Goal: Book appointment/travel/reservation

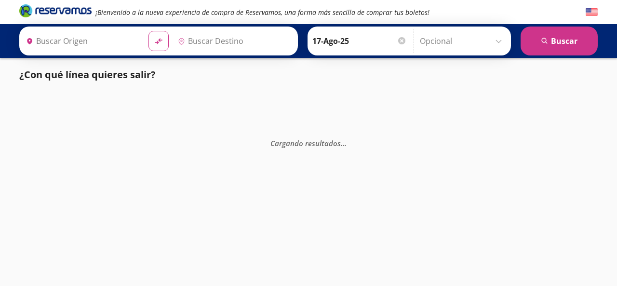
type input "Querétaro, Querétaro"
type input "Toluca, [GEOGRAPHIC_DATA]"
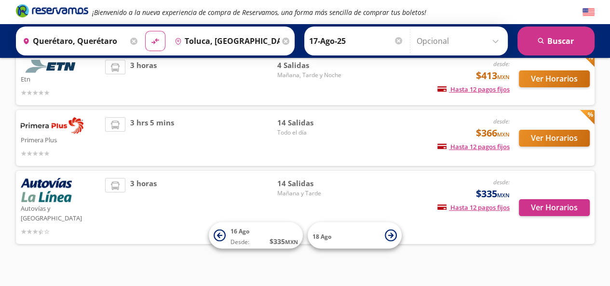
scroll to position [133, 0]
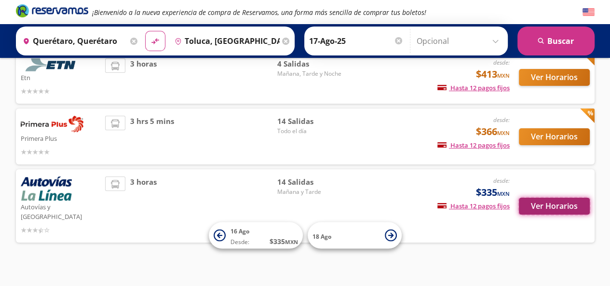
click at [539, 200] on button "Ver Horarios" at bounding box center [554, 206] width 71 height 17
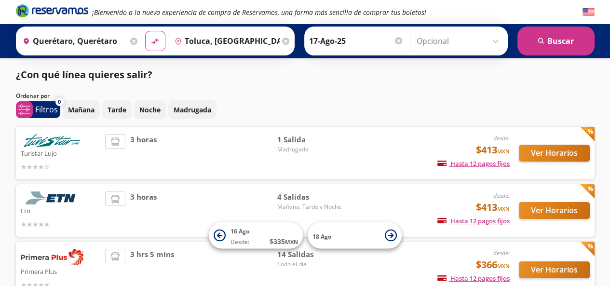
scroll to position [133, 0]
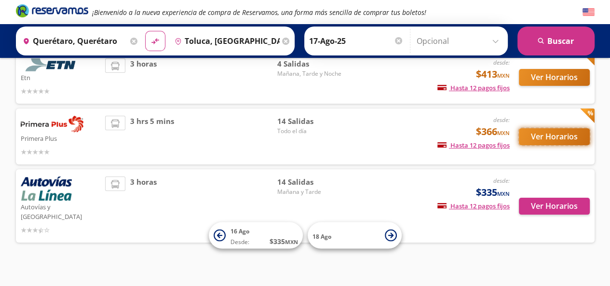
click at [544, 136] on button "Ver Horarios" at bounding box center [554, 136] width 71 height 17
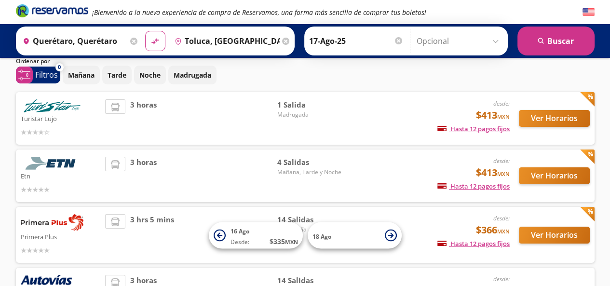
scroll to position [34, 0]
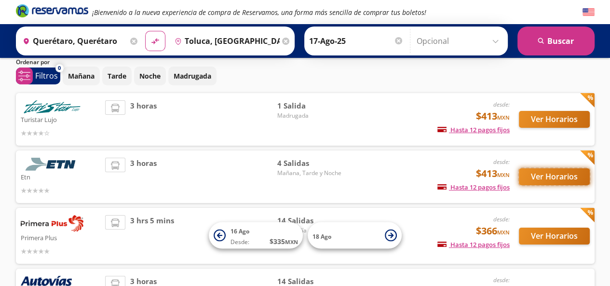
click at [547, 176] on button "Ver Horarios" at bounding box center [554, 176] width 71 height 17
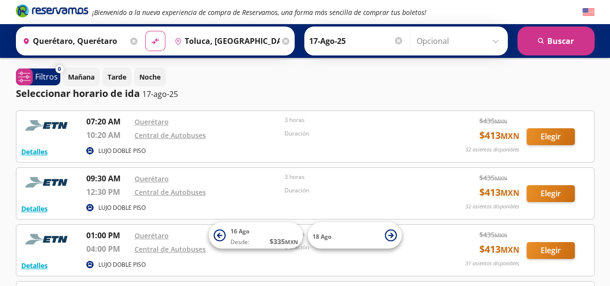
click at [131, 39] on icon at bounding box center [133, 41] width 7 height 7
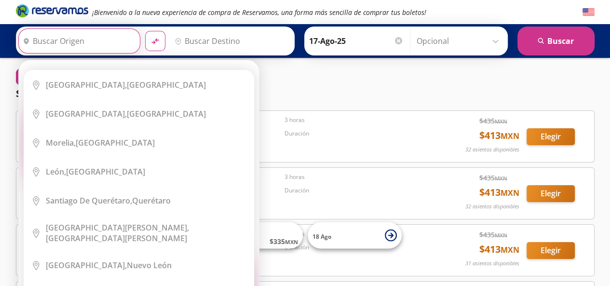
click at [35, 40] on input "Origen" at bounding box center [78, 41] width 119 height 24
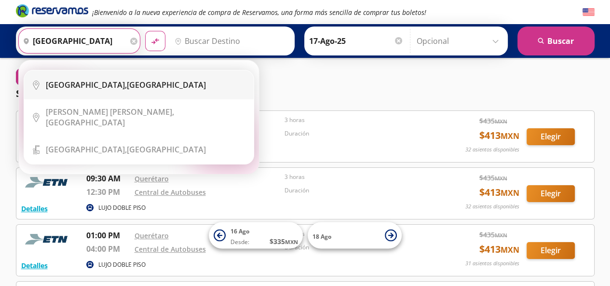
click at [53, 84] on b "[GEOGRAPHIC_DATA]," at bounding box center [86, 85] width 81 height 11
type input "[GEOGRAPHIC_DATA], [GEOGRAPHIC_DATA]"
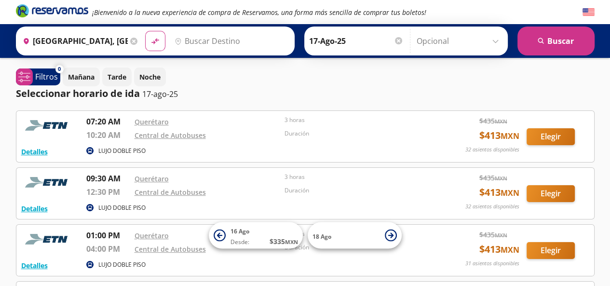
click at [188, 41] on input "Destino" at bounding box center [230, 41] width 119 height 24
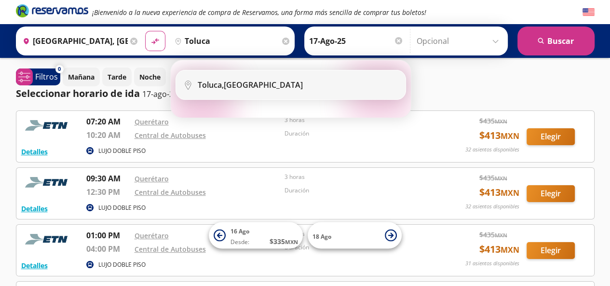
click at [199, 81] on b "Toluca," at bounding box center [211, 85] width 26 height 11
type input "Toluca, [GEOGRAPHIC_DATA]"
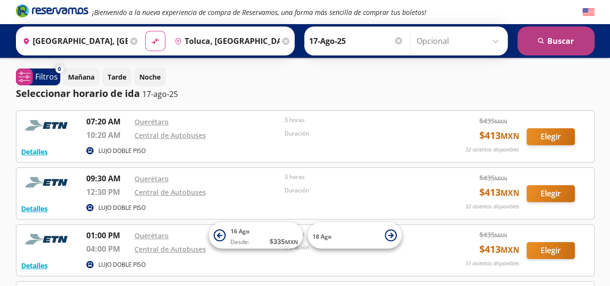
click at [558, 42] on button "search [GEOGRAPHIC_DATA]" at bounding box center [555, 41] width 77 height 29
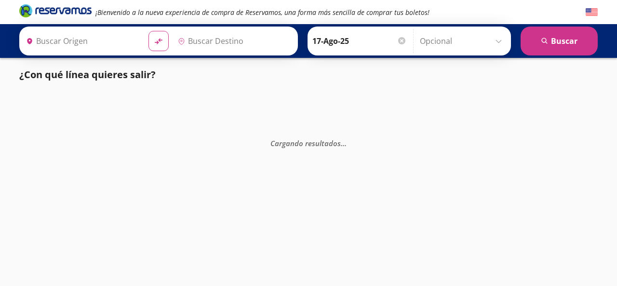
type input "Toluca, [GEOGRAPHIC_DATA]"
type input "[GEOGRAPHIC_DATA], [GEOGRAPHIC_DATA]"
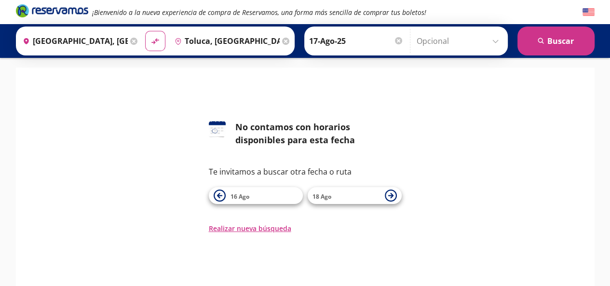
click at [282, 40] on icon at bounding box center [285, 41] width 7 height 7
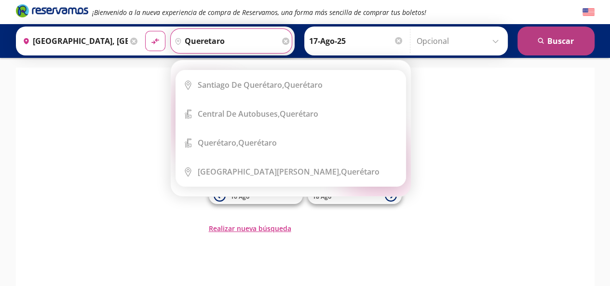
type input "queretaro"
click at [566, 40] on button "search [GEOGRAPHIC_DATA]" at bounding box center [555, 41] width 77 height 29
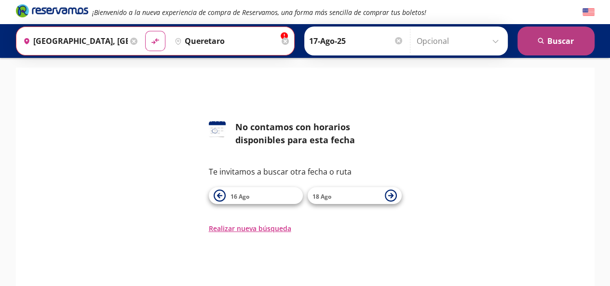
click at [563, 41] on button "search [GEOGRAPHIC_DATA]" at bounding box center [555, 41] width 77 height 29
click at [564, 40] on button "search [GEOGRAPHIC_DATA]" at bounding box center [555, 41] width 77 height 29
click at [494, 40] on input "Opcional" at bounding box center [459, 41] width 86 height 24
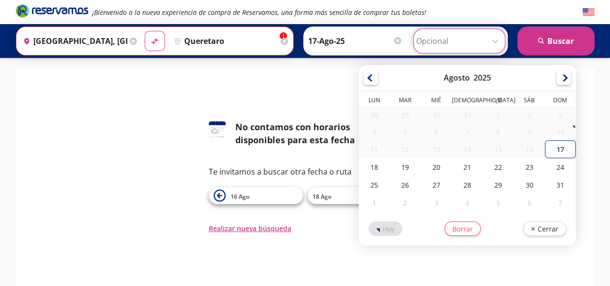
click at [556, 148] on div "17" at bounding box center [560, 149] width 31 height 18
type input "17-Ago-25"
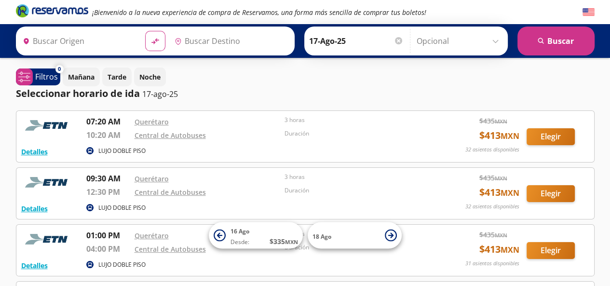
type input "Toluca, [GEOGRAPHIC_DATA]"
type input "Querétaro, Querétaro"
